Goal: Task Accomplishment & Management: Use online tool/utility

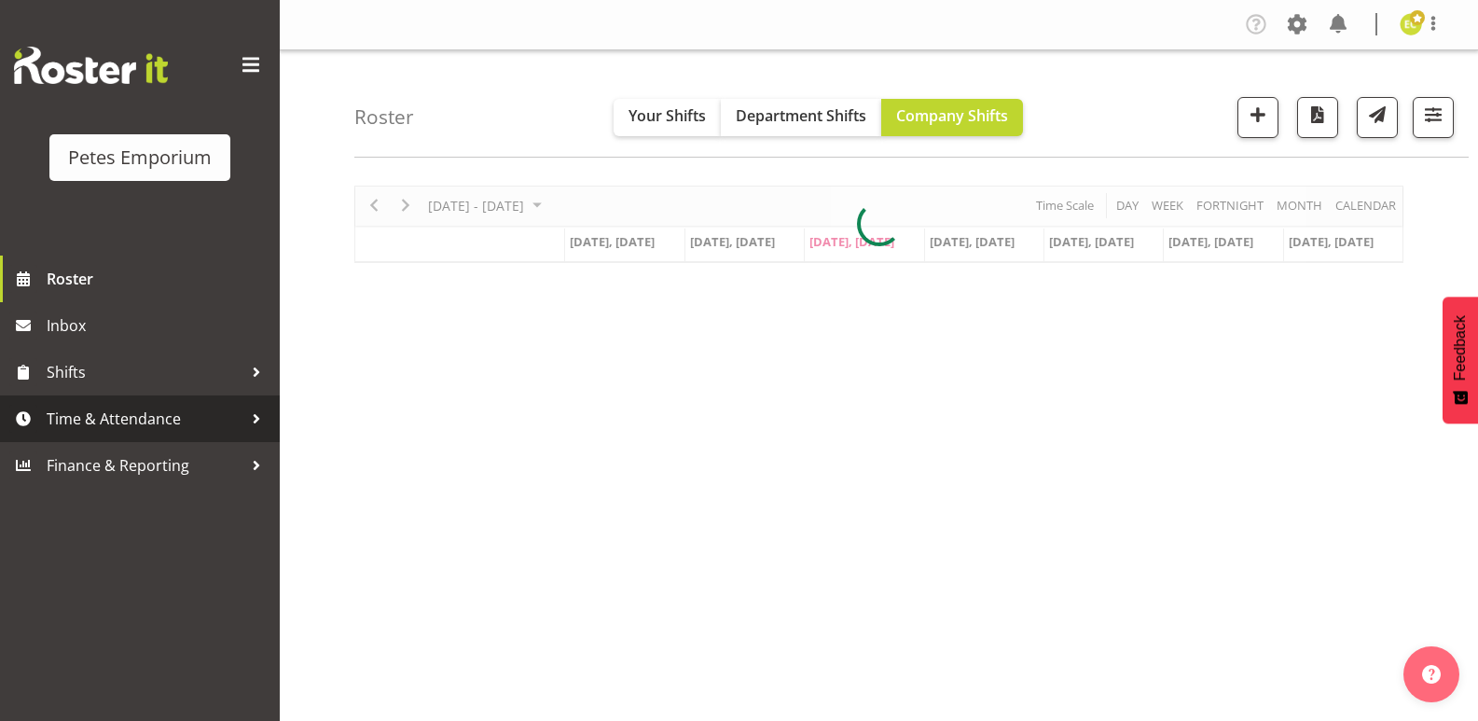
click at [229, 407] on span "Time & Attendance" at bounding box center [145, 419] width 196 height 28
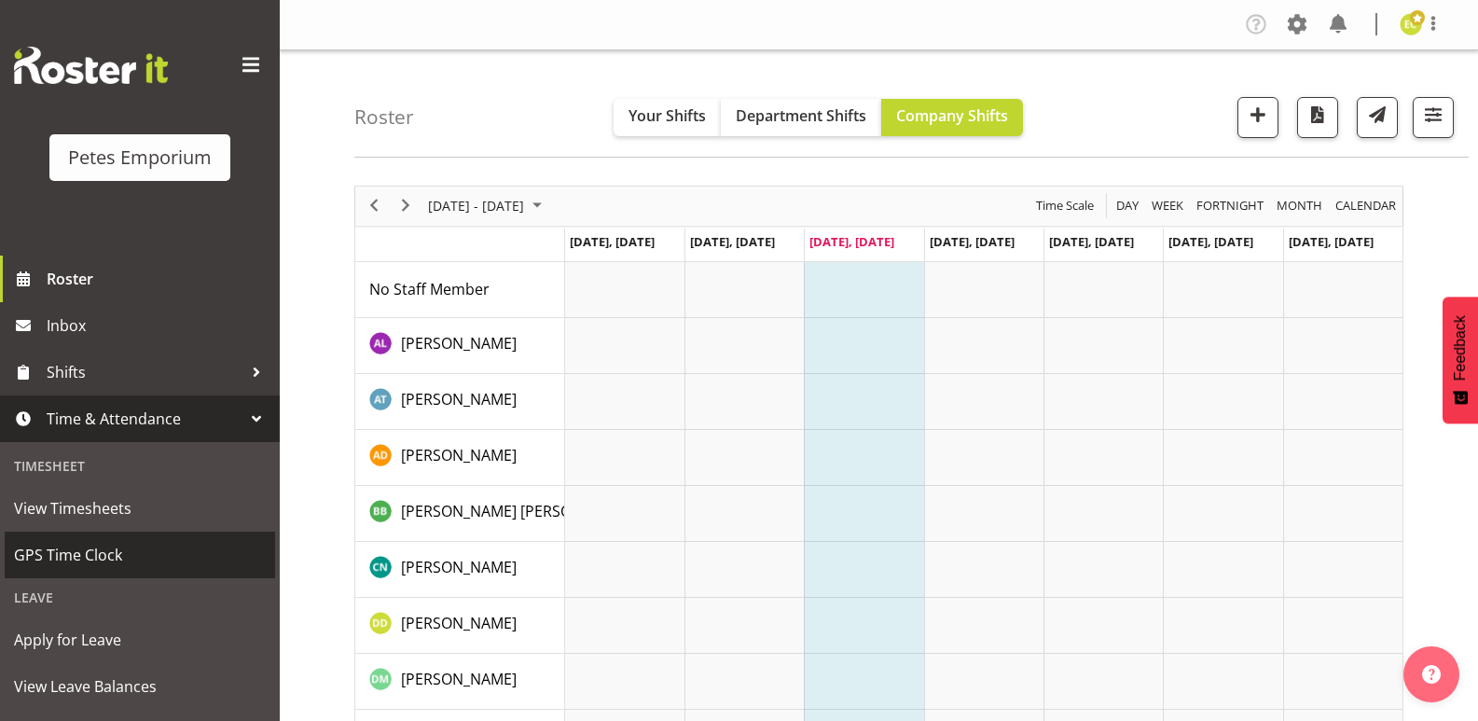
click at [125, 556] on span "GPS Time Clock" at bounding box center [140, 555] width 252 height 28
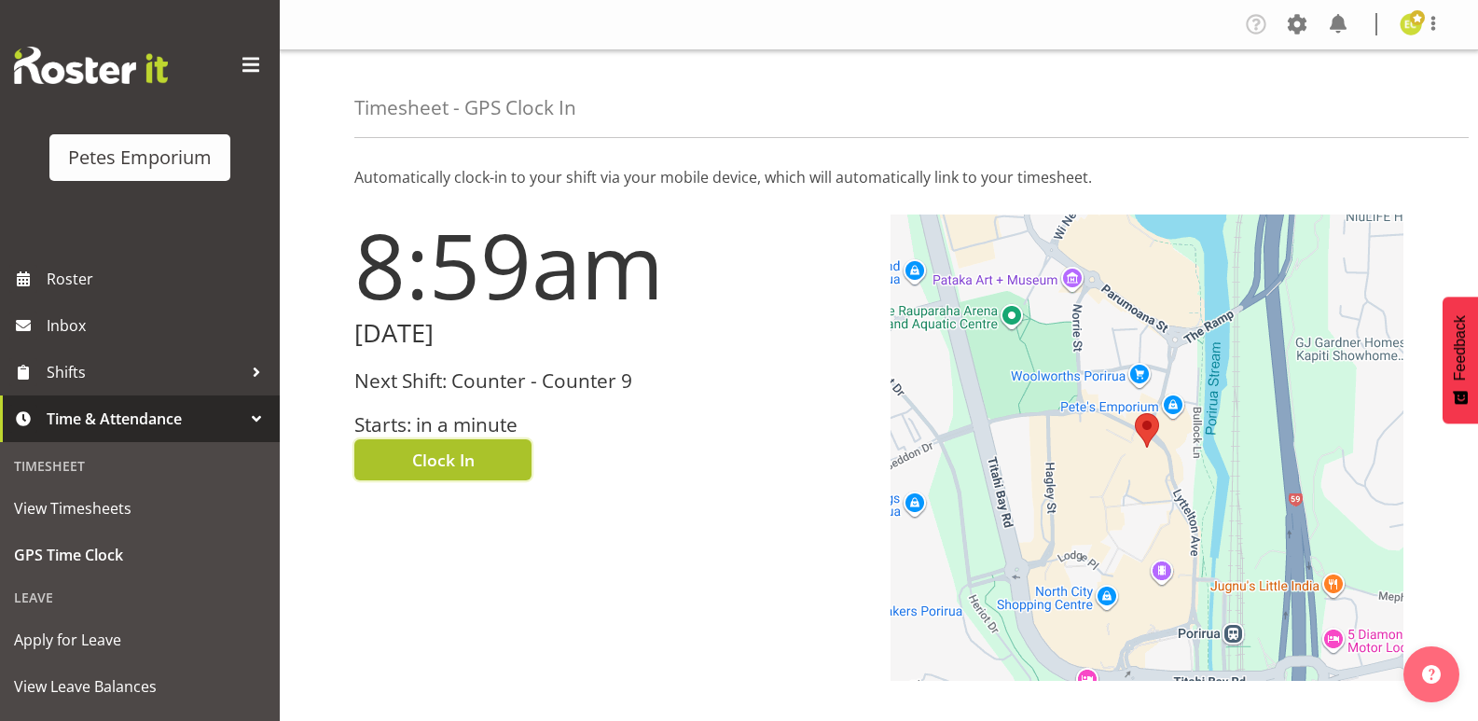
click at [483, 452] on button "Clock In" at bounding box center [442, 459] width 177 height 41
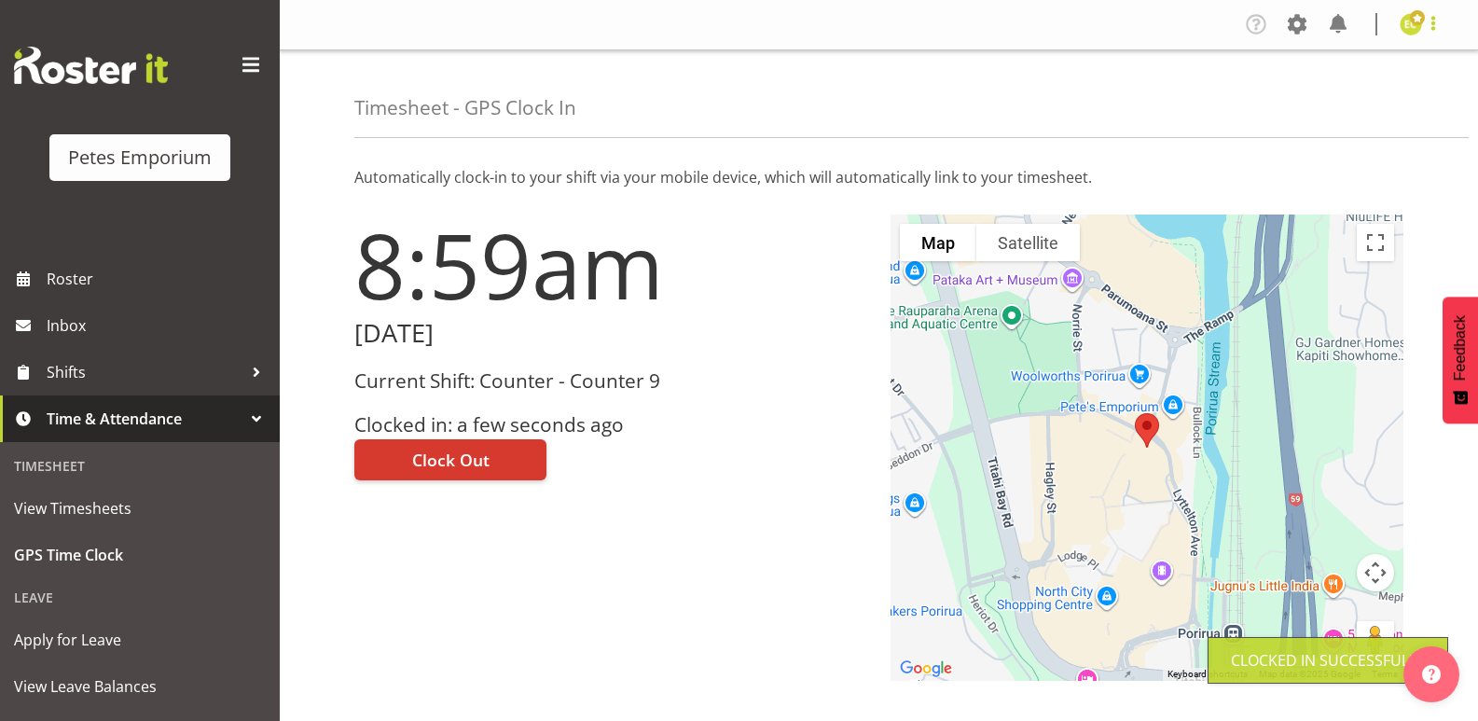
click at [1436, 28] on span at bounding box center [1433, 23] width 22 height 22
click at [1328, 98] on link "Log Out" at bounding box center [1354, 98] width 179 height 34
